Goal: Transaction & Acquisition: Purchase product/service

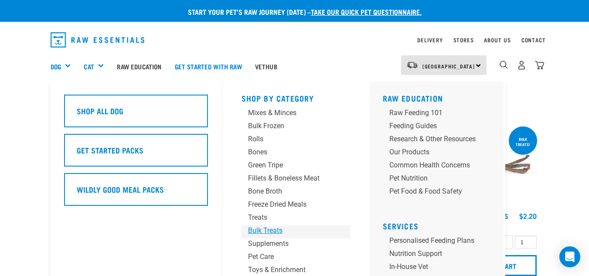
click at [259, 229] on div "Bulk Treats" at bounding box center [289, 231] width 82 height 10
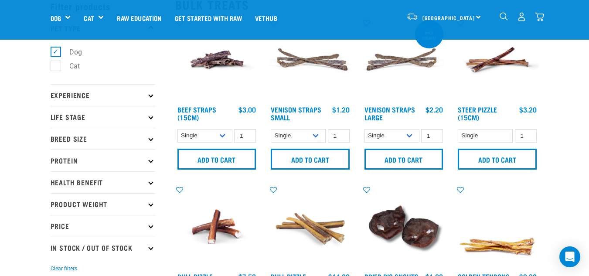
scroll to position [44, 0]
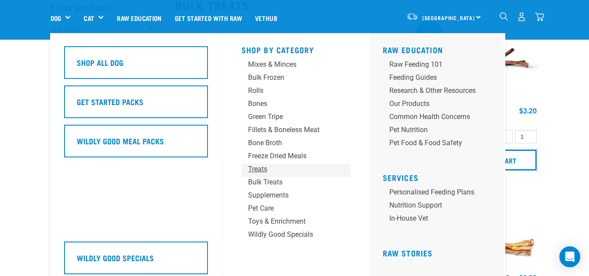
click at [270, 170] on div "Treats" at bounding box center [289, 169] width 82 height 10
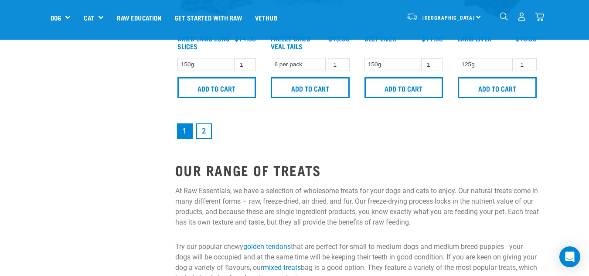
scroll to position [1352, 0]
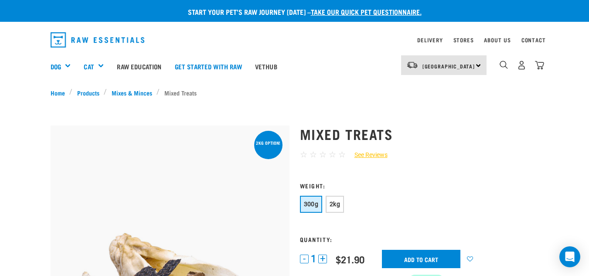
drag, startPoint x: 0, startPoint y: 0, endPoint x: 357, endPoint y: 15, distance: 357.2
